Goal: Transaction & Acquisition: Purchase product/service

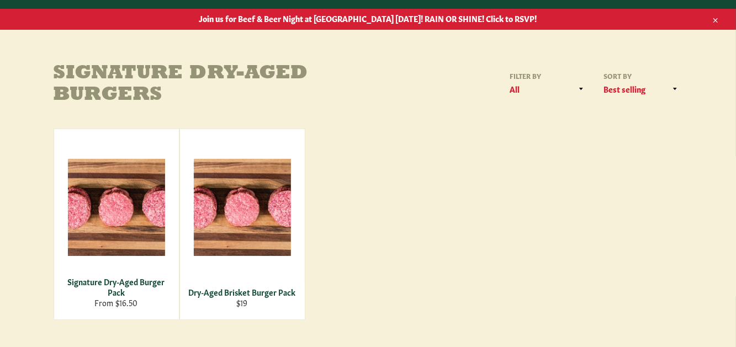
scroll to position [147, 0]
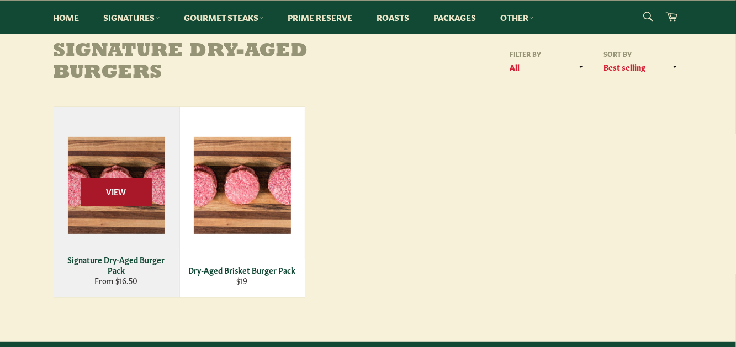
click at [142, 188] on span "View" at bounding box center [116, 192] width 71 height 28
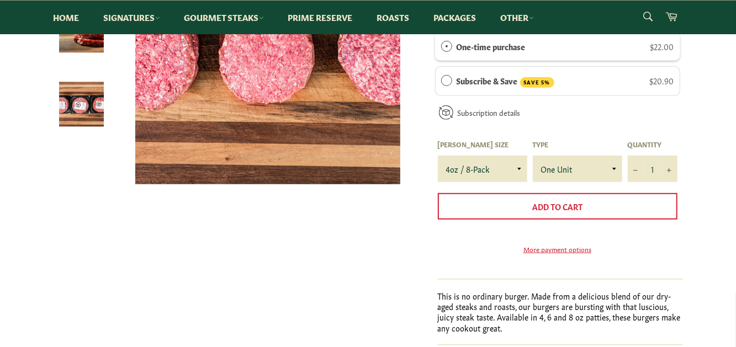
scroll to position [257, 0]
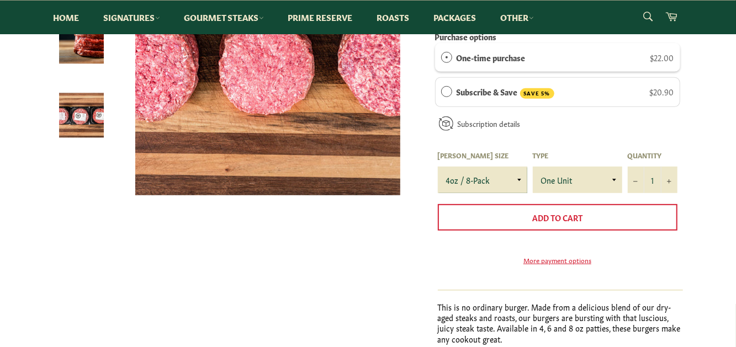
click at [520, 176] on select "4oz / 8-Pack 6oz / 4-Pack 8oz / 4-Pack" at bounding box center [482, 180] width 89 height 26
click at [438, 167] on select "4oz / 8-Pack 6oz / 4-Pack 8oz / 4-Pack" at bounding box center [482, 180] width 89 height 26
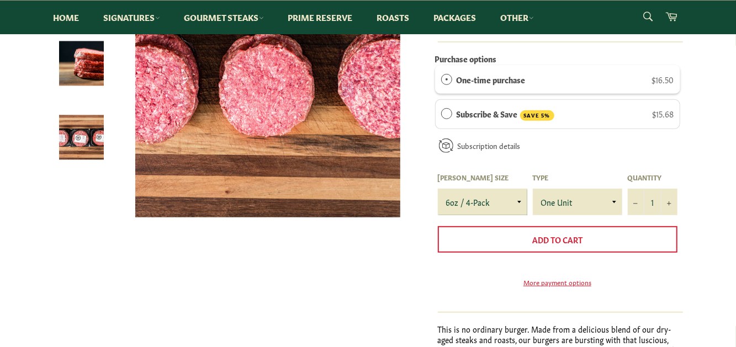
scroll to position [213, 0]
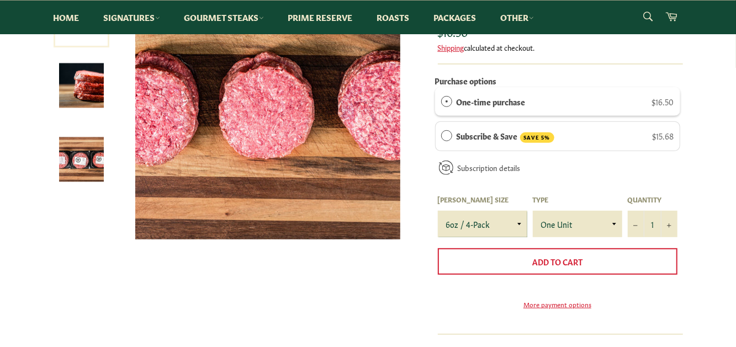
click at [519, 219] on select "4oz / 8-Pack 6oz / 4-Pack 8oz / 4-Pack" at bounding box center [482, 224] width 89 height 26
select select "4oz / 8-Pack"
click at [438, 211] on select "4oz / 8-Pack 6oz / 4-Pack 8oz / 4-Pack" at bounding box center [482, 224] width 89 height 26
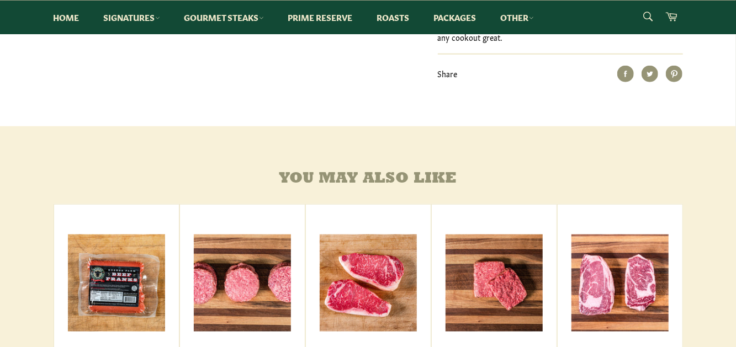
scroll to position [655, 0]
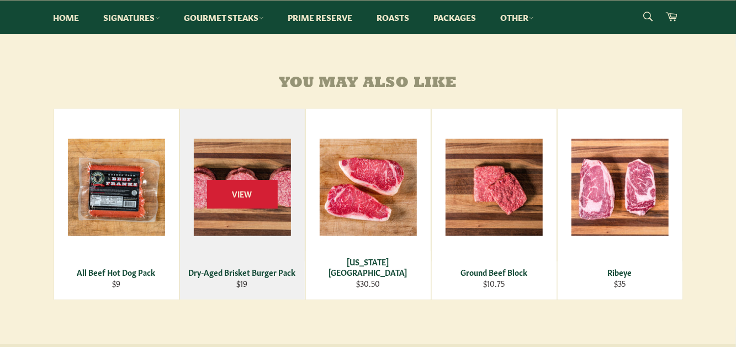
click at [228, 278] on div "Dry-Aged Brisket Burger Pack" at bounding box center [242, 272] width 111 height 10
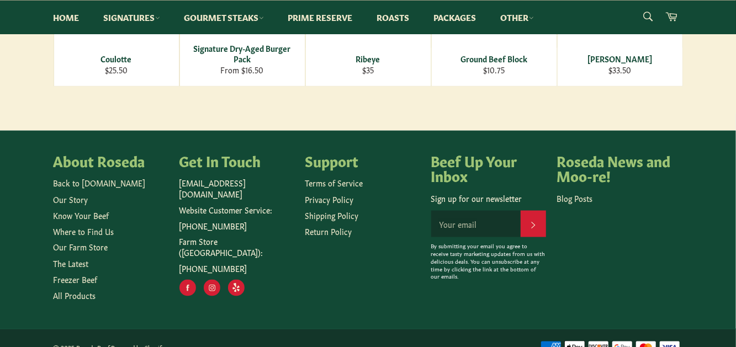
scroll to position [888, 0]
